Goal: Transaction & Acquisition: Subscribe to service/newsletter

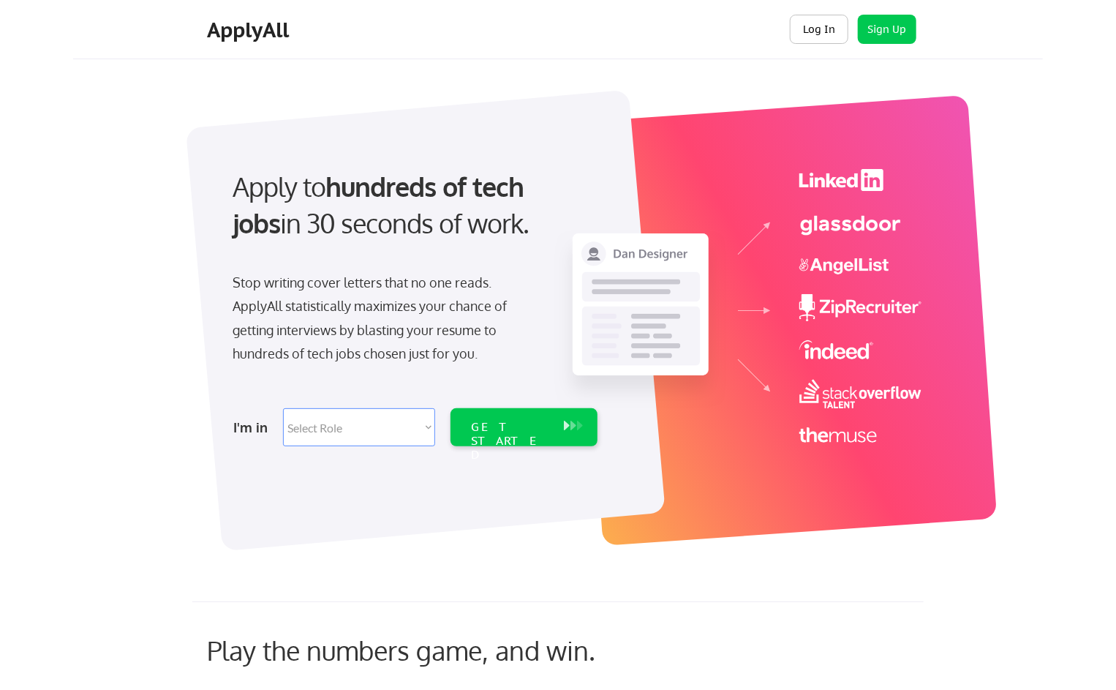
click at [812, 23] on button "Log In" at bounding box center [819, 29] width 59 height 29
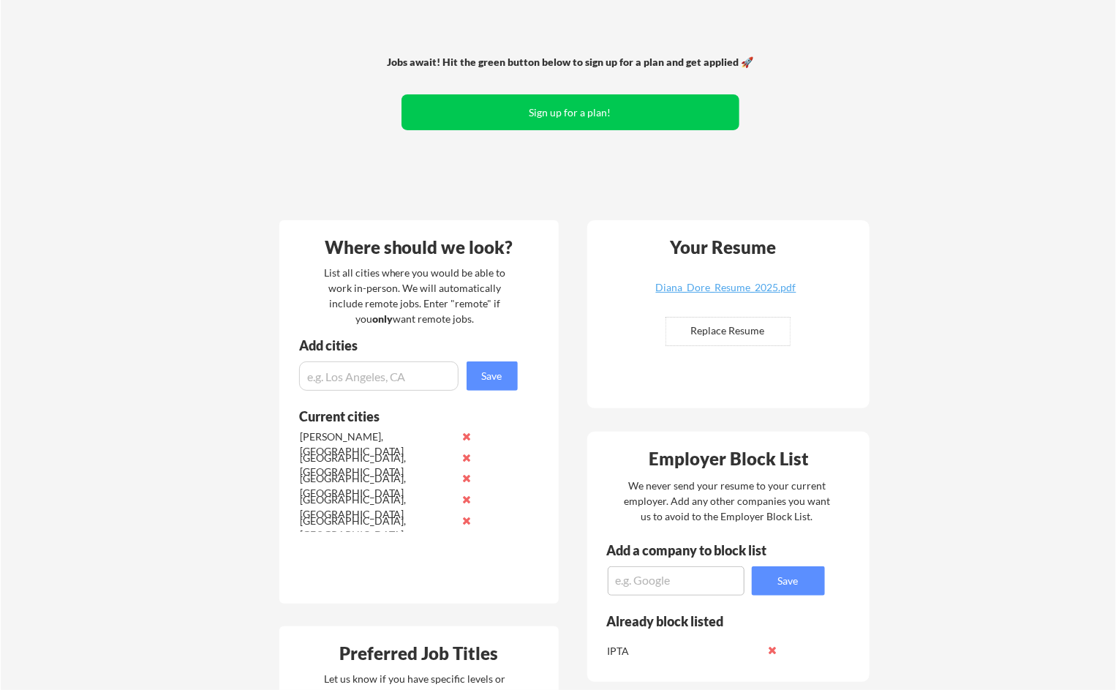
scroll to position [146, 0]
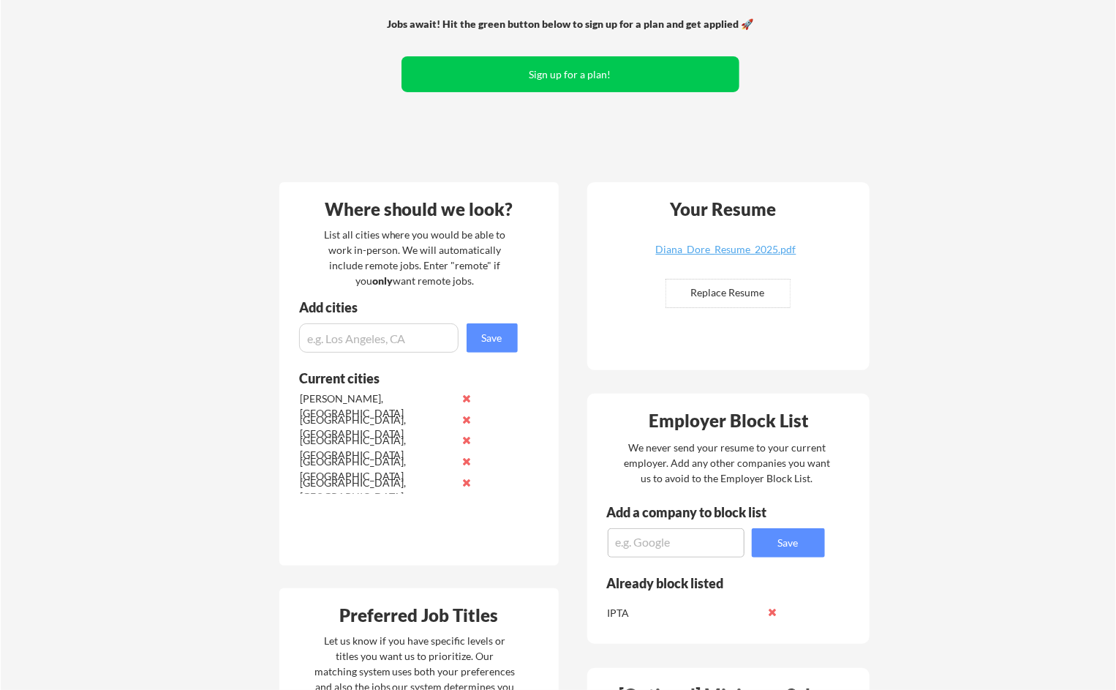
click at [467, 394] on button at bounding box center [467, 398] width 11 height 11
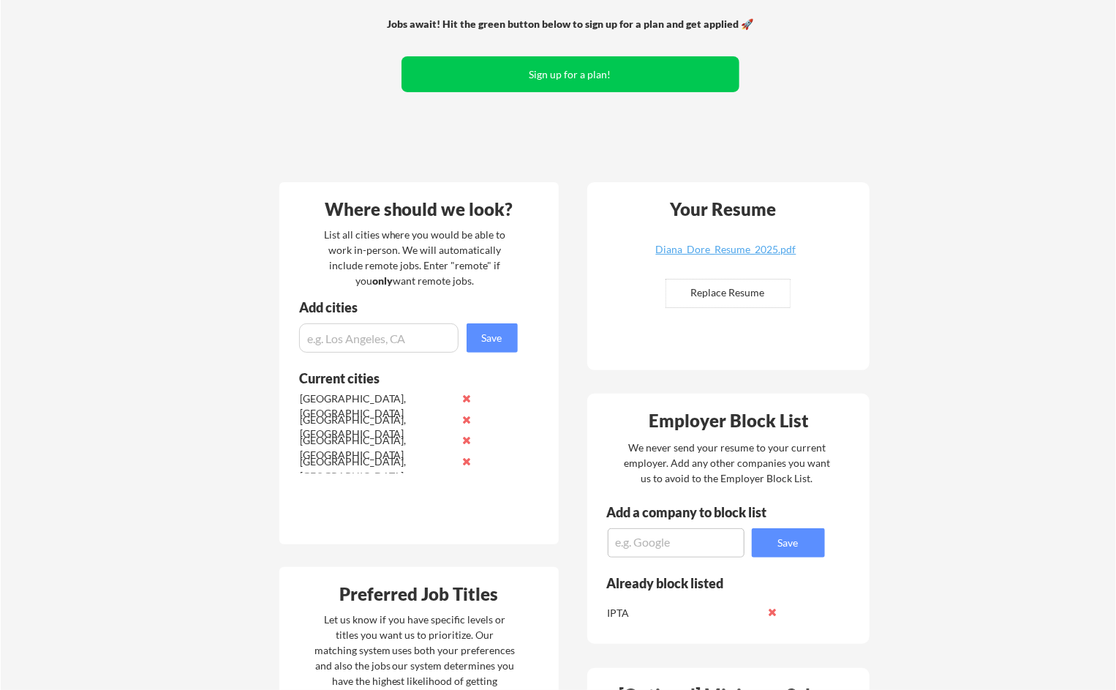
click at [467, 394] on button at bounding box center [467, 398] width 11 height 11
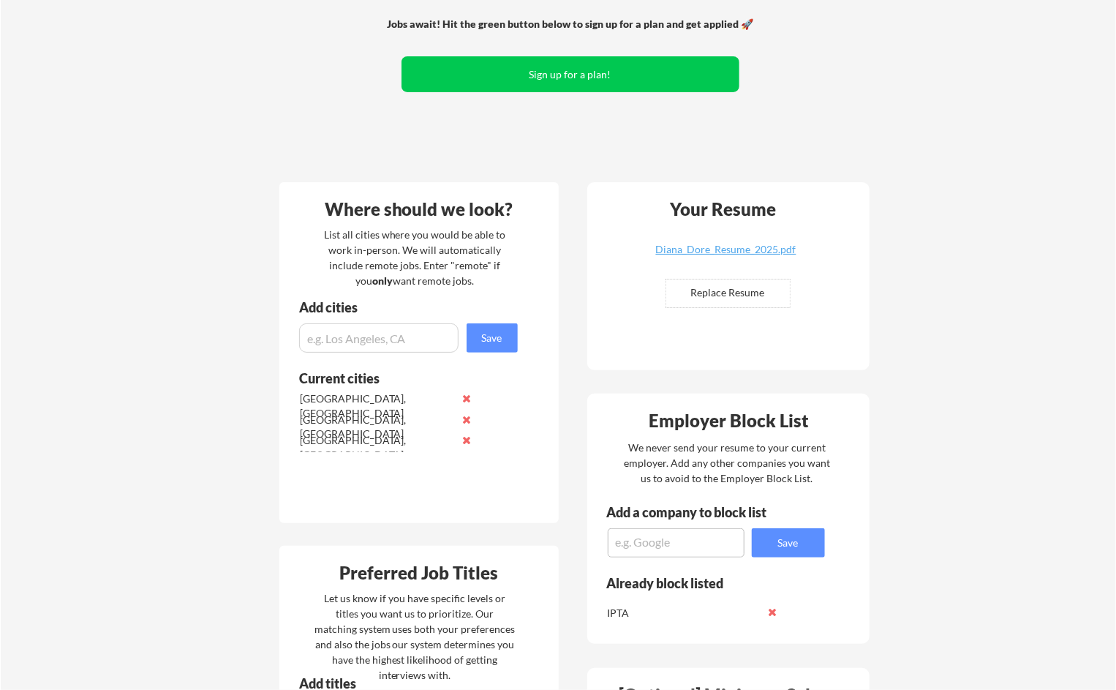
click at [466, 415] on button at bounding box center [467, 419] width 11 height 11
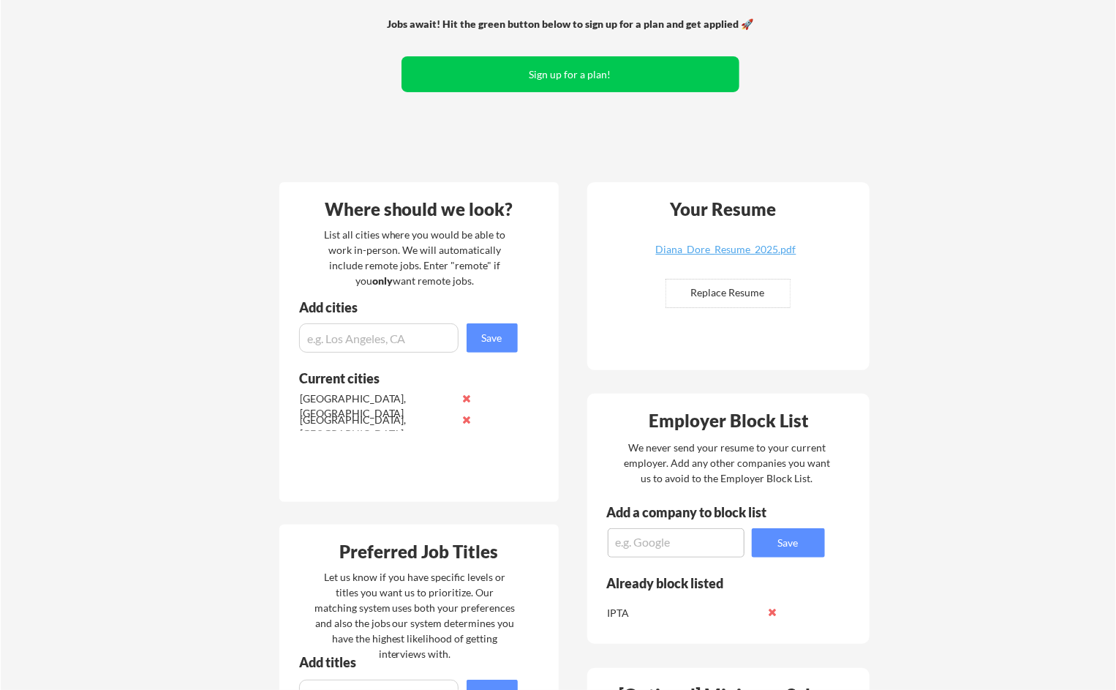
click at [398, 342] on input "input" at bounding box center [378, 337] width 159 height 29
type input "brandon, FL"
click at [497, 336] on button "Save" at bounding box center [492, 337] width 51 height 29
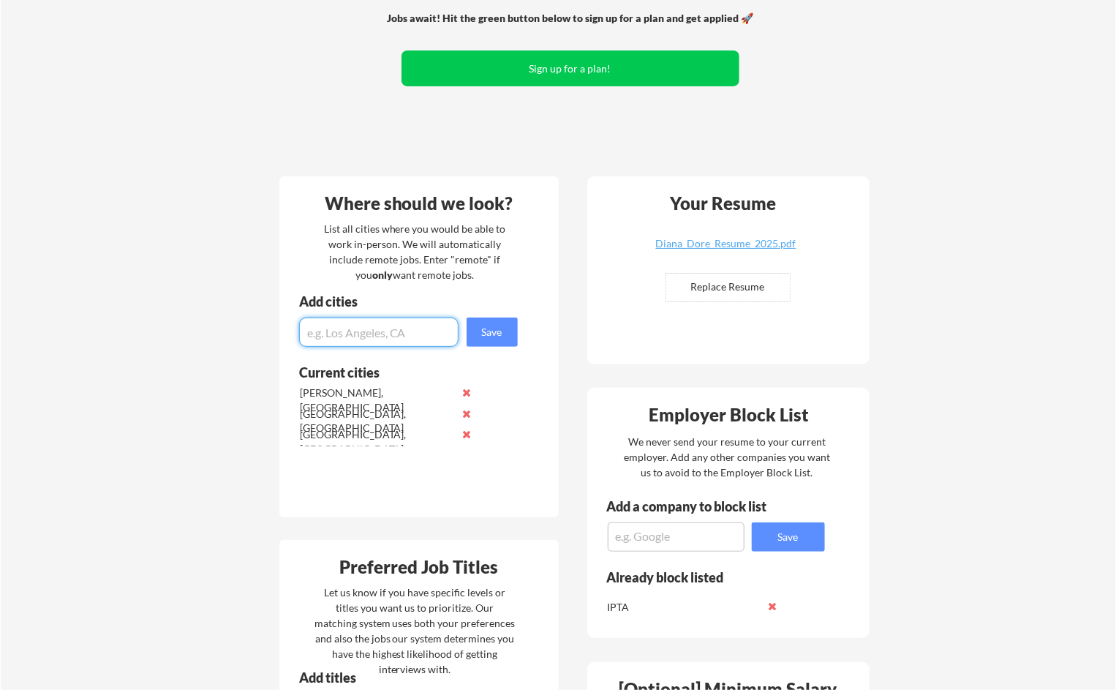
scroll to position [0, 0]
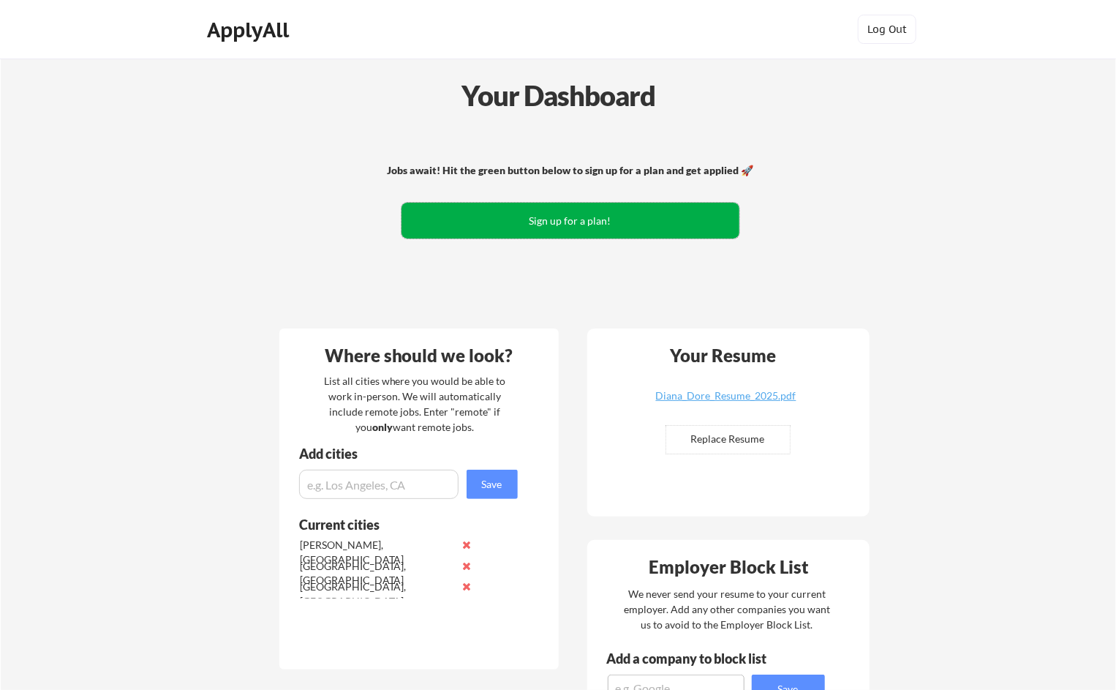
click at [630, 230] on button "Sign up for a plan!" at bounding box center [571, 221] width 338 height 36
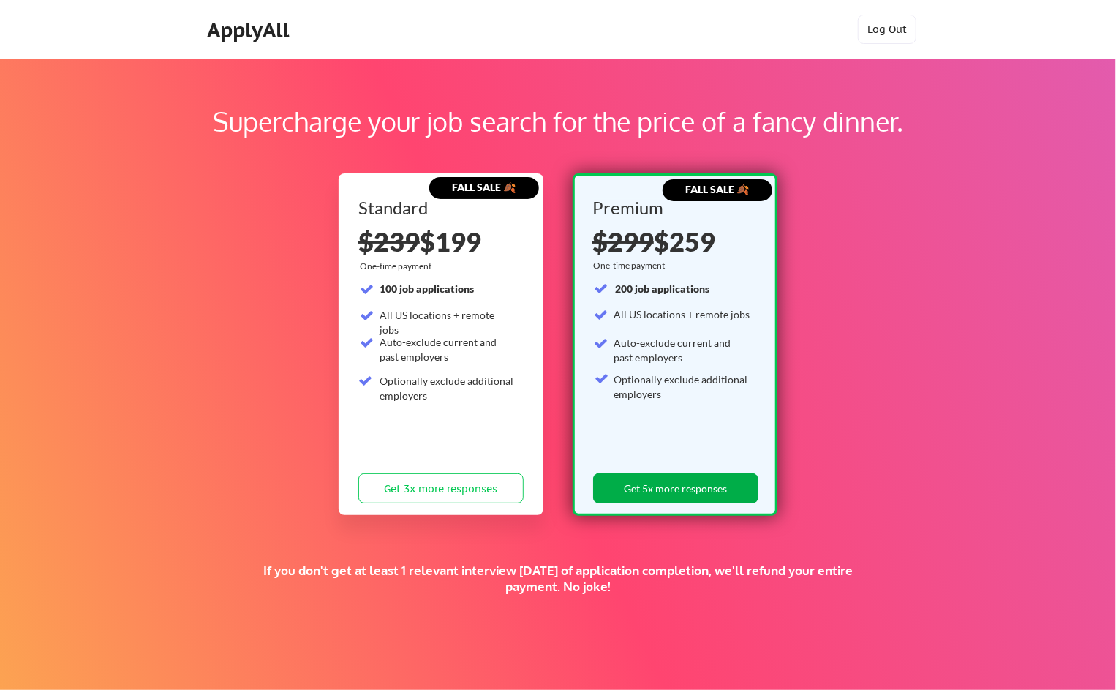
click at [682, 482] on button "Get 5x more responses" at bounding box center [675, 488] width 165 height 30
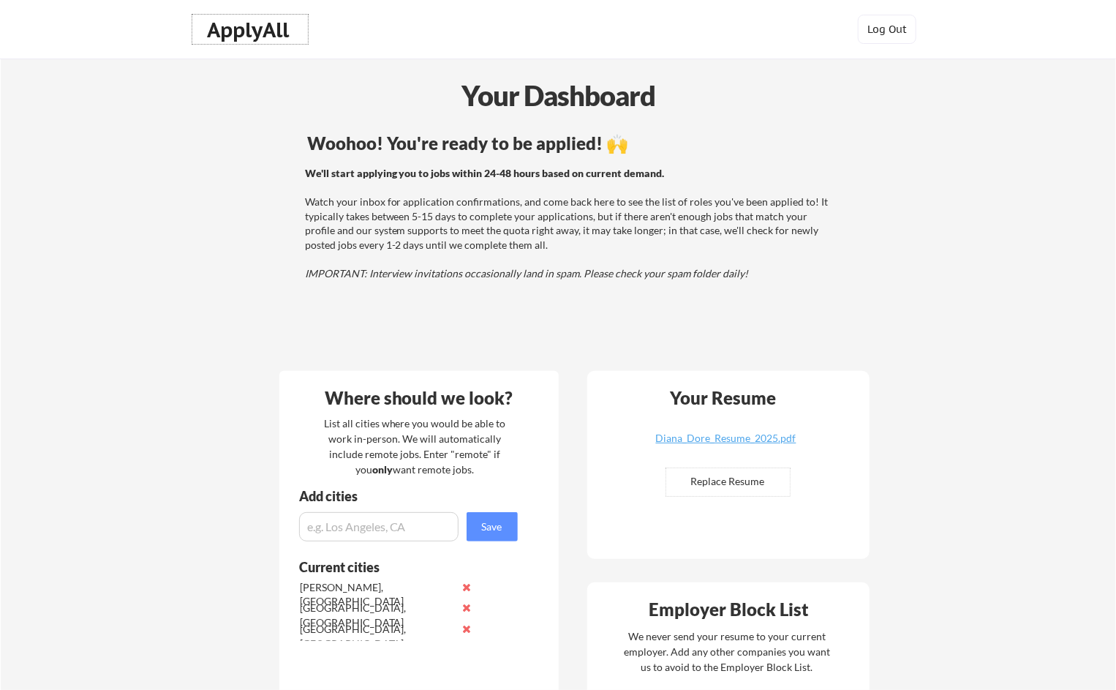
click at [255, 23] on div "ApplyAll" at bounding box center [250, 30] width 86 height 25
click at [274, 26] on div "ApplyAll" at bounding box center [250, 30] width 86 height 25
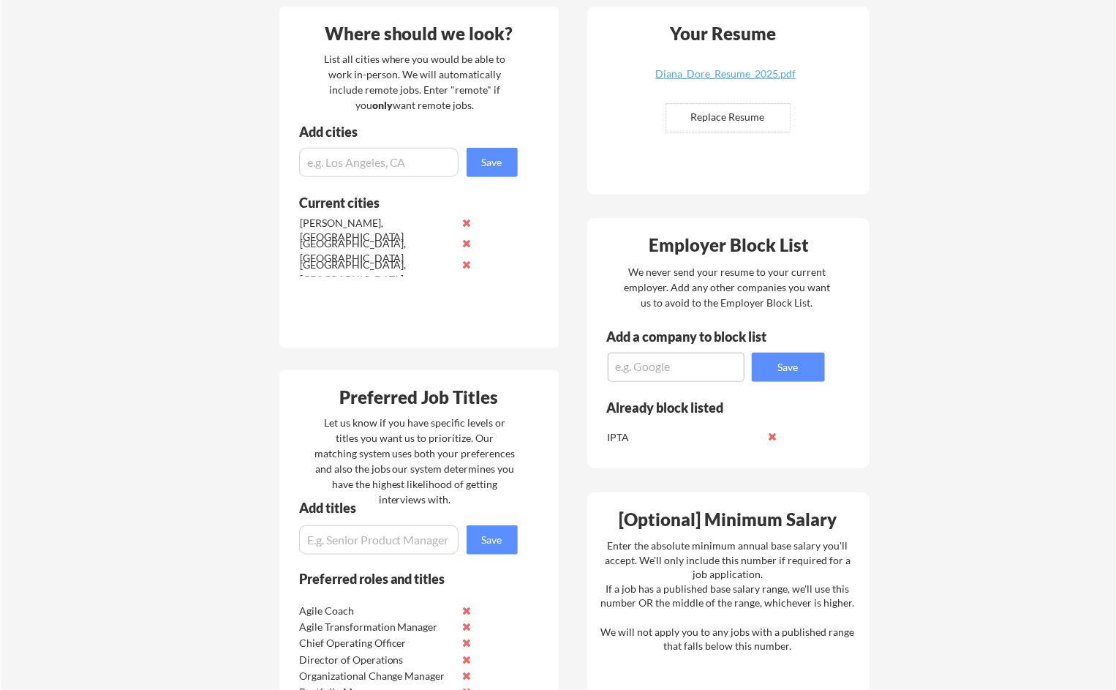
scroll to position [366, 0]
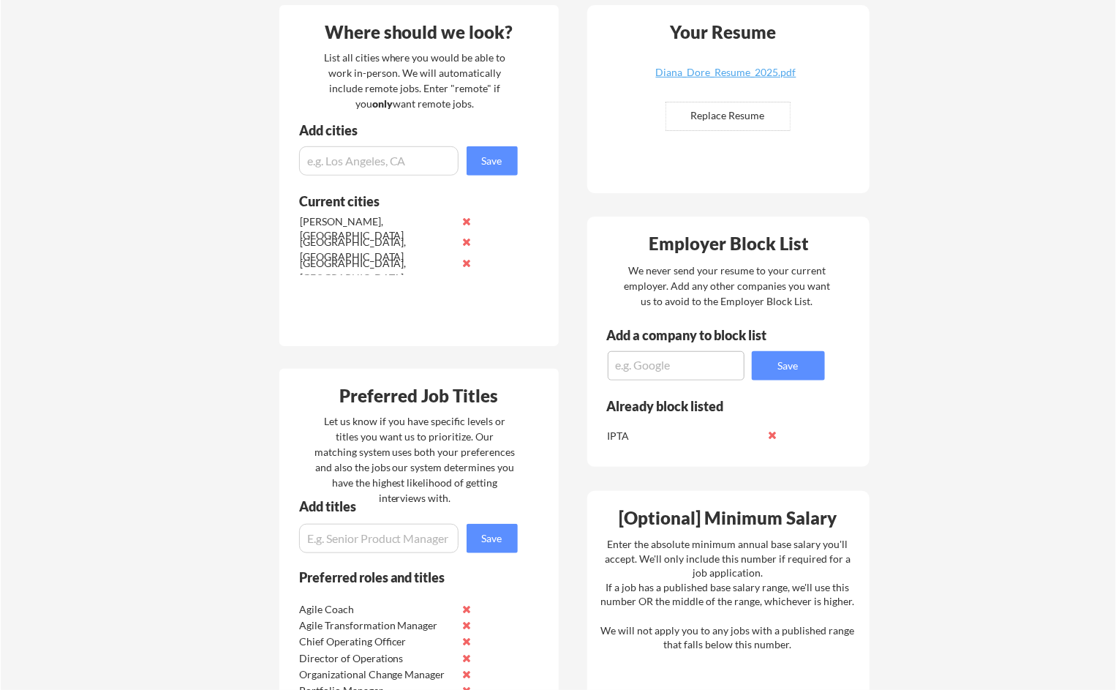
click at [705, 374] on textarea at bounding box center [676, 365] width 137 height 29
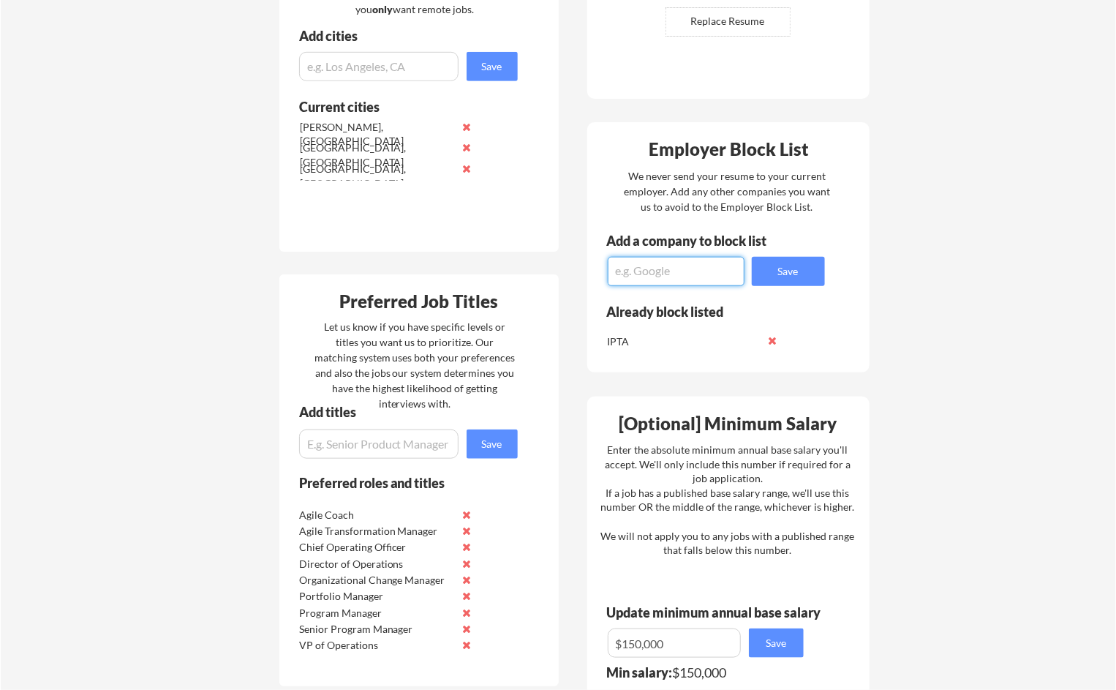
scroll to position [439, 0]
